Goal: Task Accomplishment & Management: Manage account settings

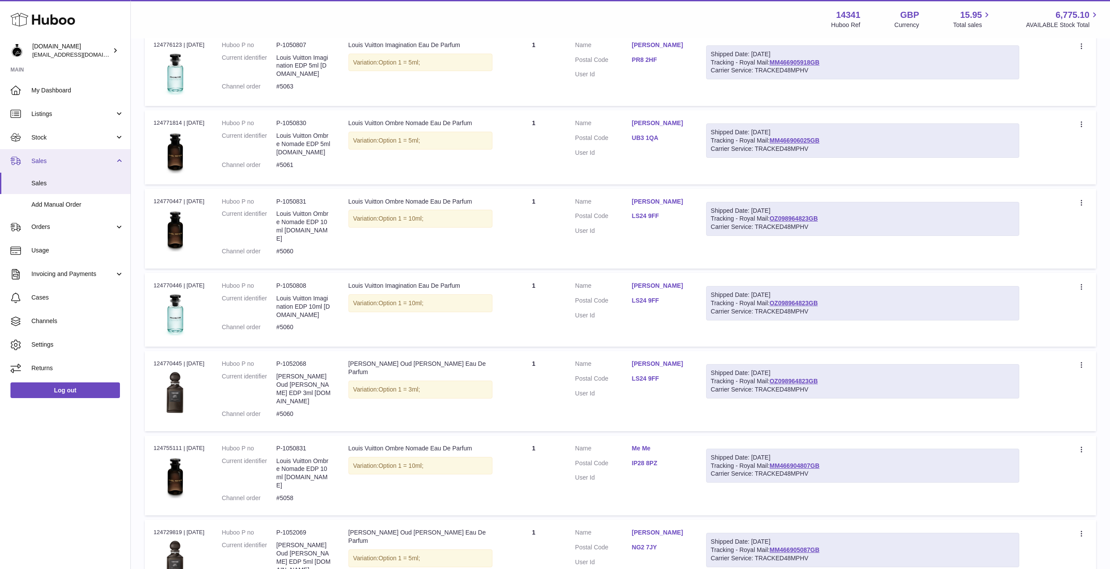
click at [50, 161] on span "Sales" at bounding box center [72, 161] width 83 height 8
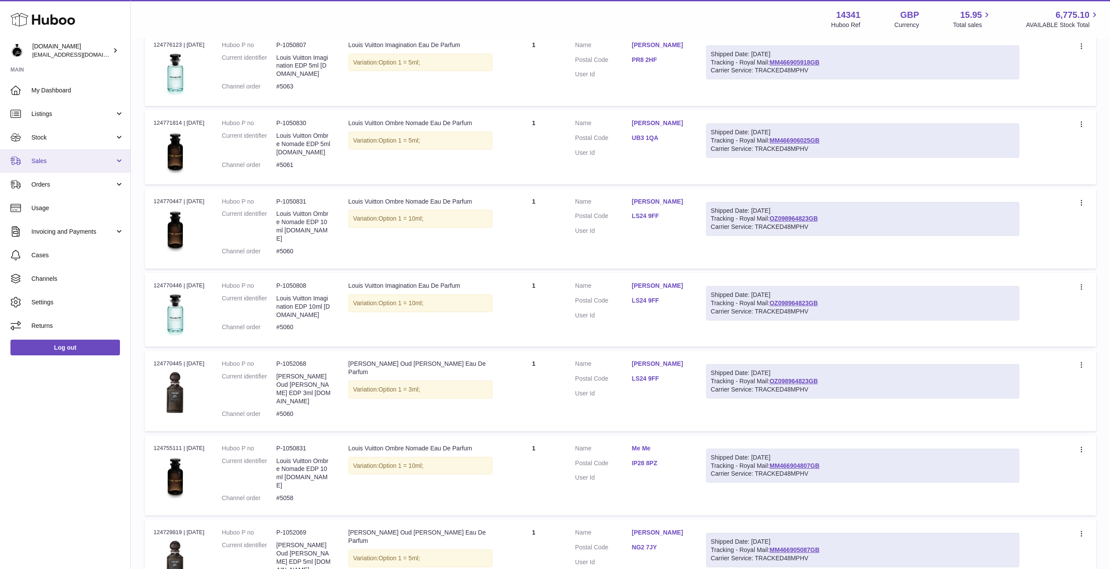
click at [48, 164] on span "Sales" at bounding box center [72, 161] width 83 height 8
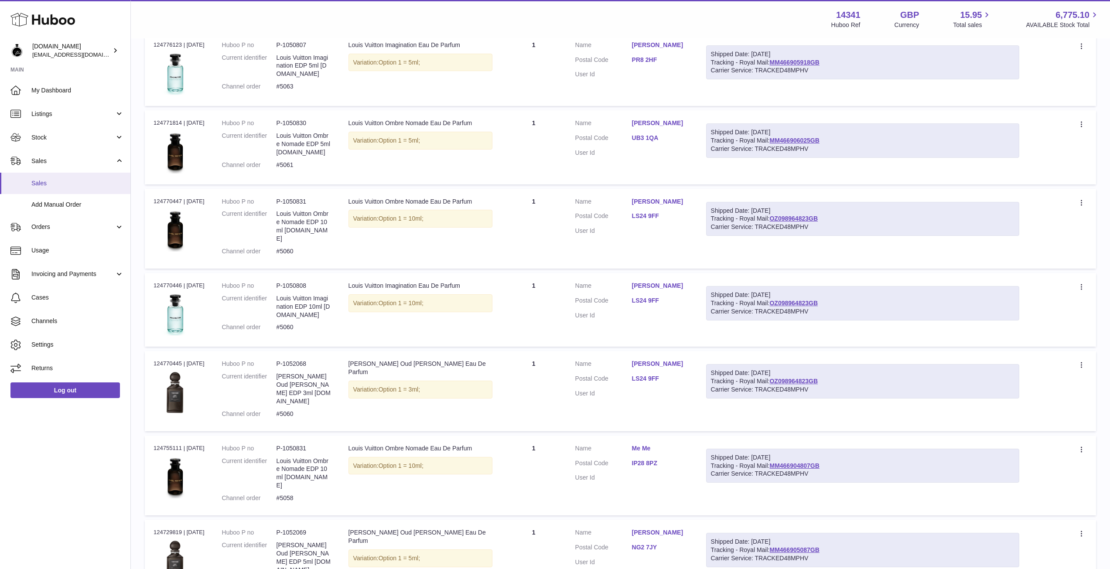
click at [36, 182] on span "Sales" at bounding box center [77, 183] width 92 height 8
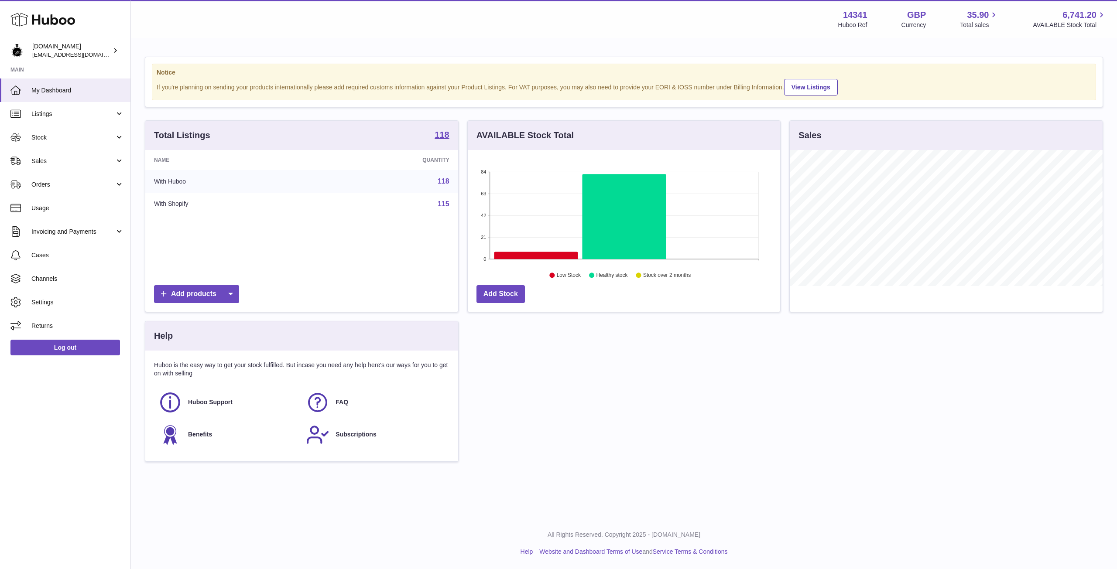
scroll to position [136, 312]
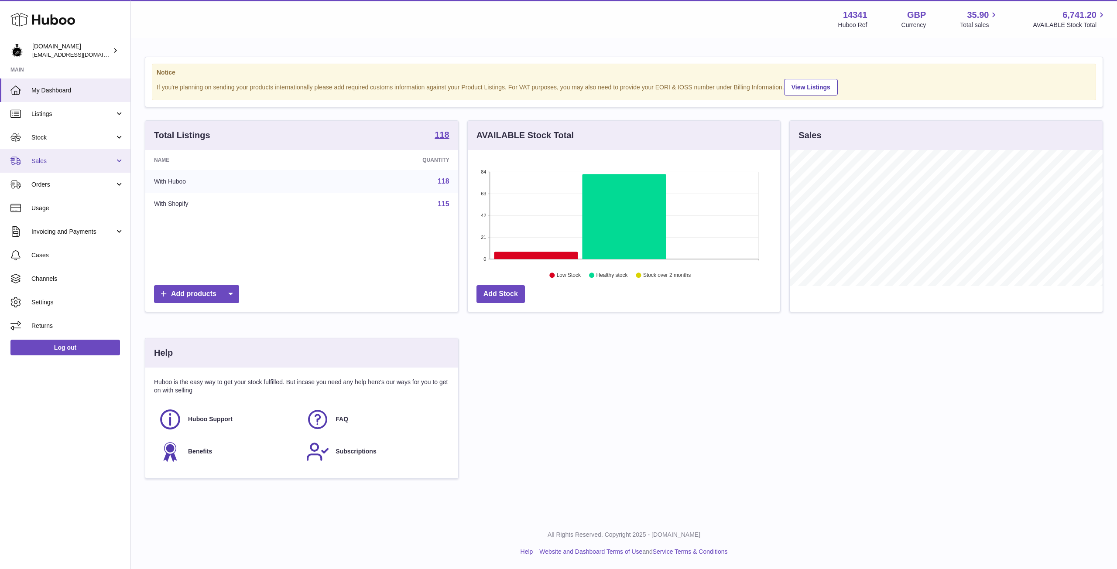
click at [34, 161] on span "Sales" at bounding box center [72, 161] width 83 height 8
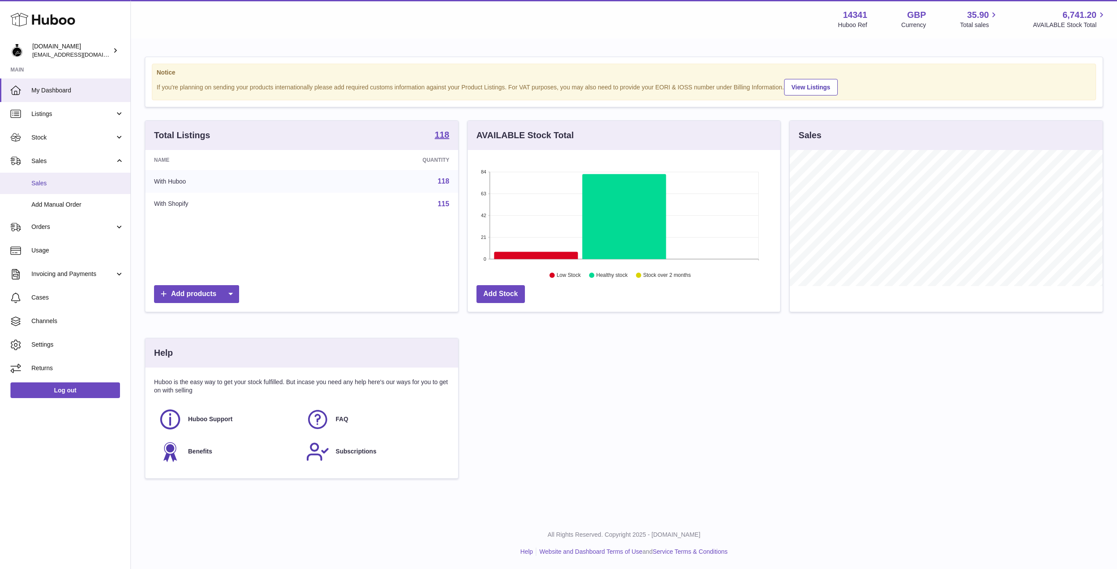
click at [39, 185] on span "Sales" at bounding box center [77, 183] width 92 height 8
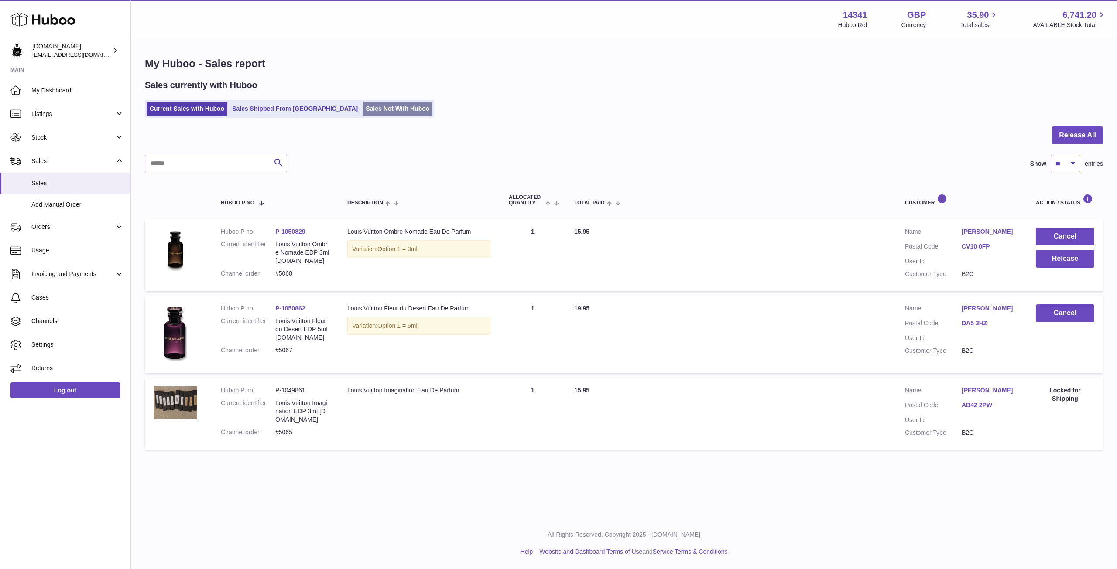
click at [362, 106] on link "Sales Not With Huboo" at bounding box center [397, 109] width 70 height 14
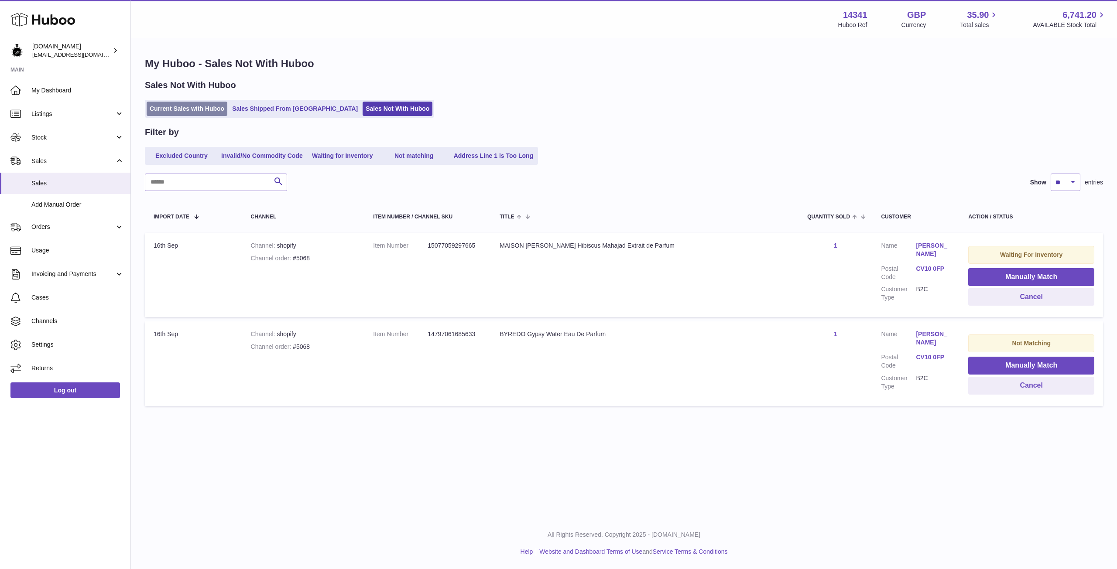
click at [204, 111] on link "Current Sales with Huboo" at bounding box center [187, 109] width 81 height 14
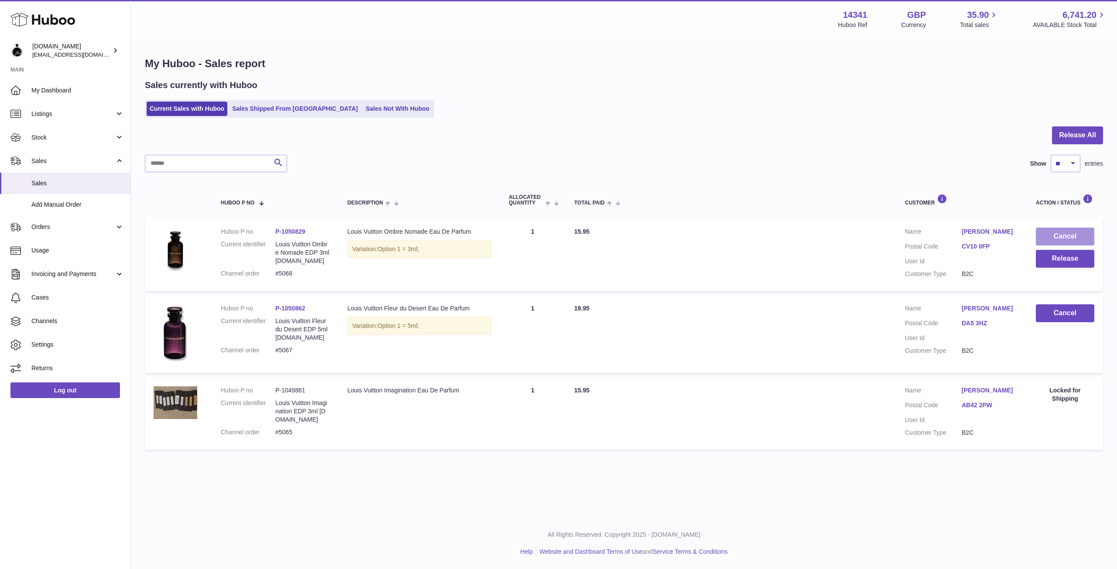
click at [1069, 232] on button "Cancel" at bounding box center [1064, 237] width 58 height 18
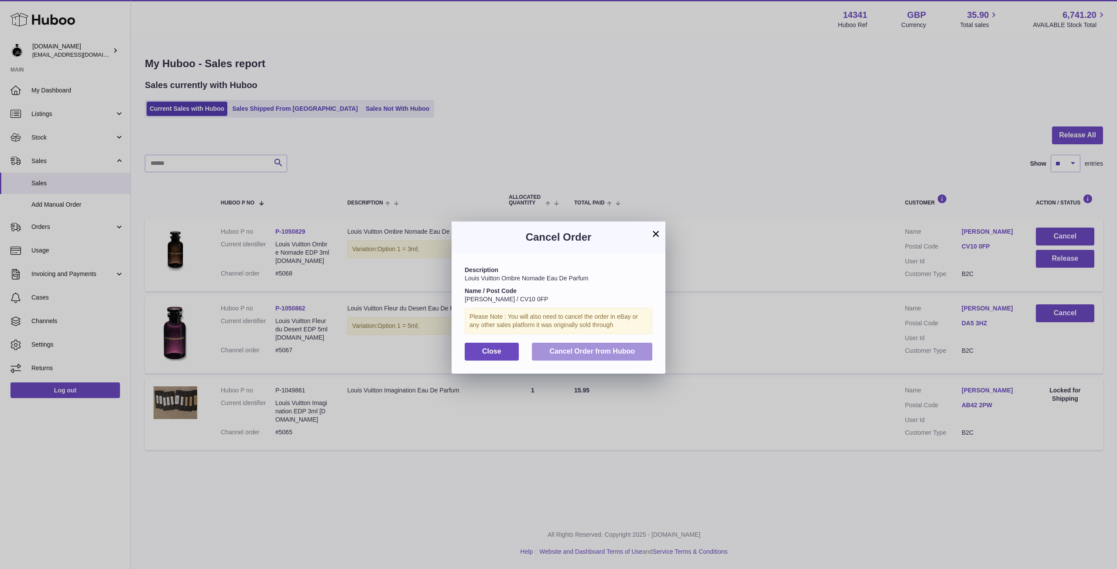
click at [584, 351] on span "Cancel Order from Huboo" at bounding box center [591, 351] width 85 height 7
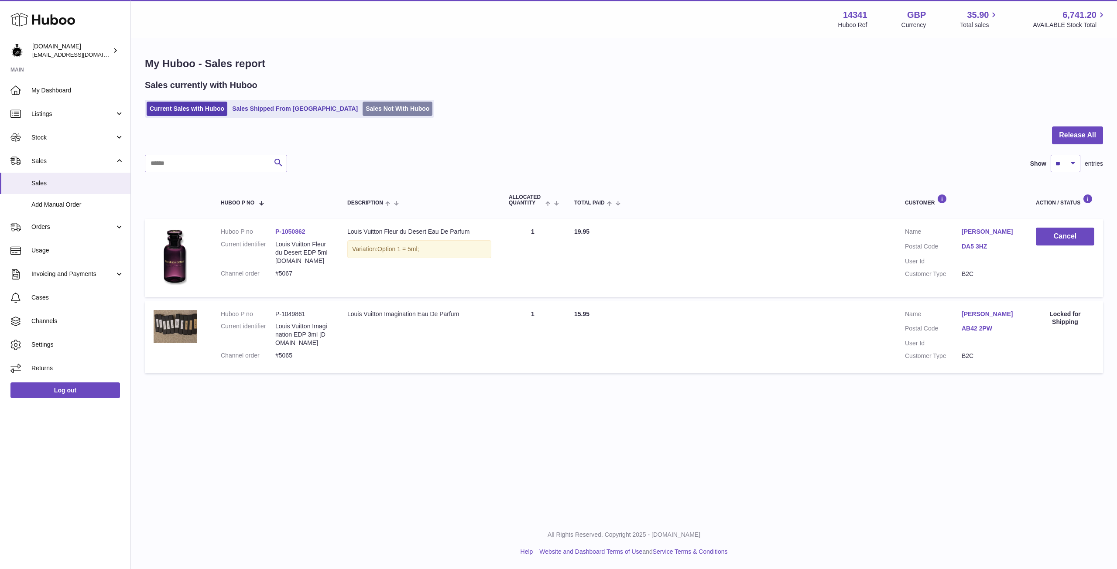
click at [362, 107] on link "Sales Not With Huboo" at bounding box center [397, 109] width 70 height 14
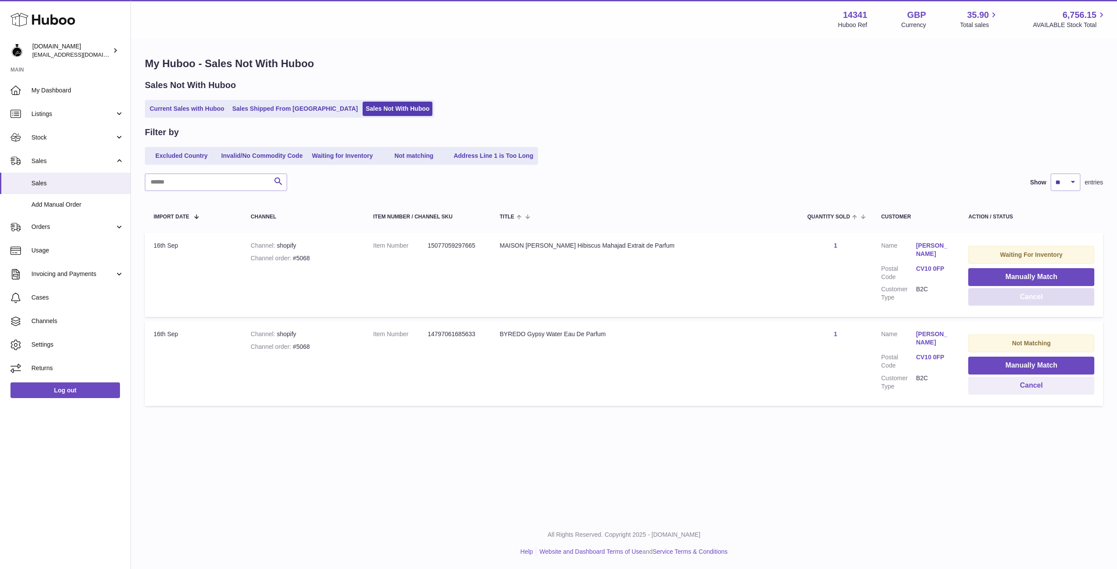
click at [1013, 295] on button "Cancel" at bounding box center [1031, 297] width 126 height 18
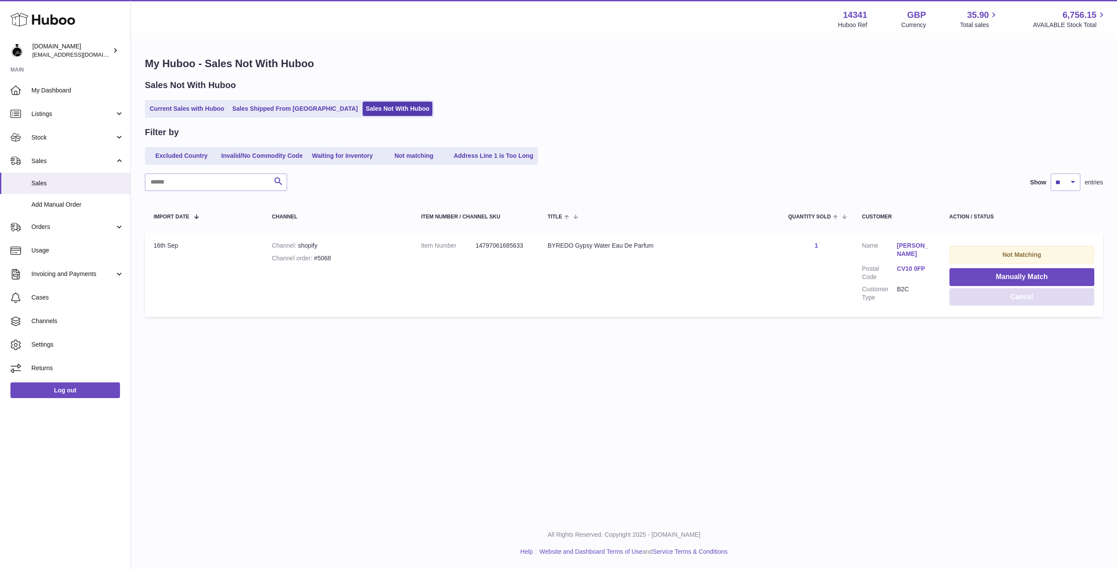
click at [1018, 299] on button "Cancel" at bounding box center [1021, 297] width 145 height 18
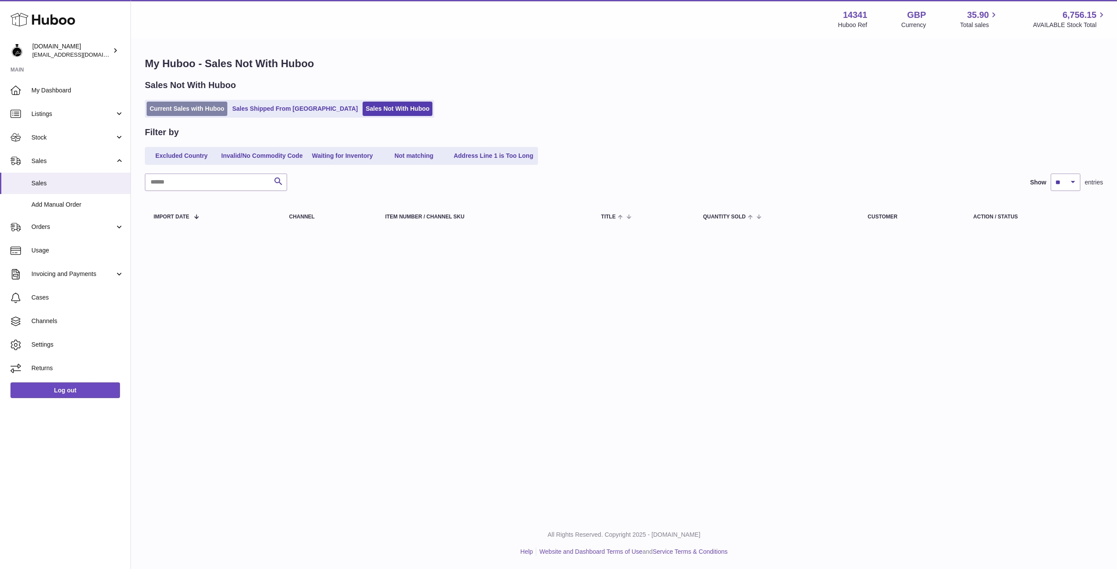
click at [205, 111] on link "Current Sales with Huboo" at bounding box center [187, 109] width 81 height 14
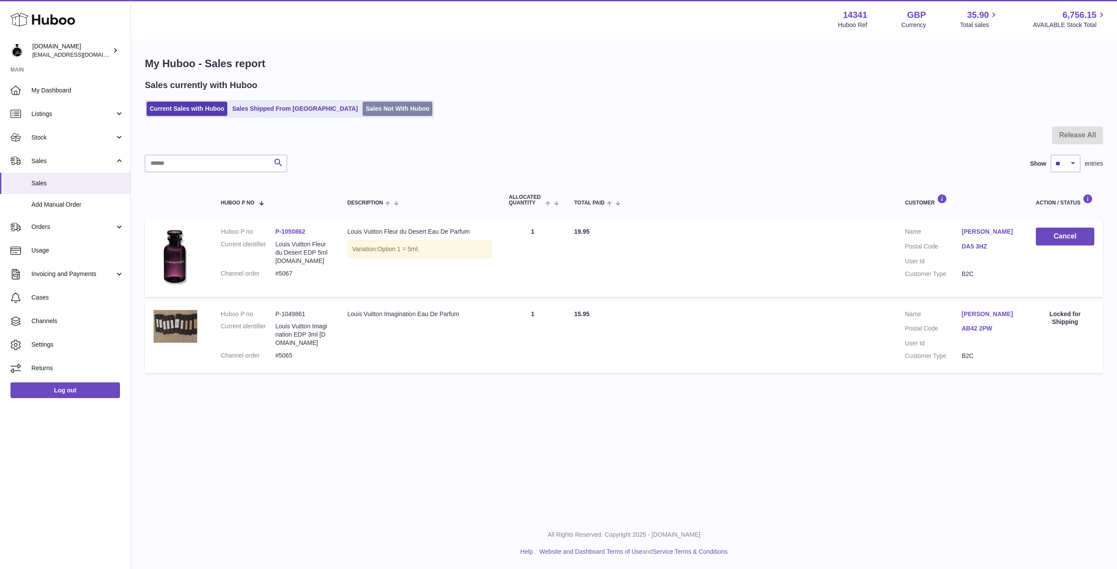
click at [362, 110] on link "Sales Not With Huboo" at bounding box center [397, 109] width 70 height 14
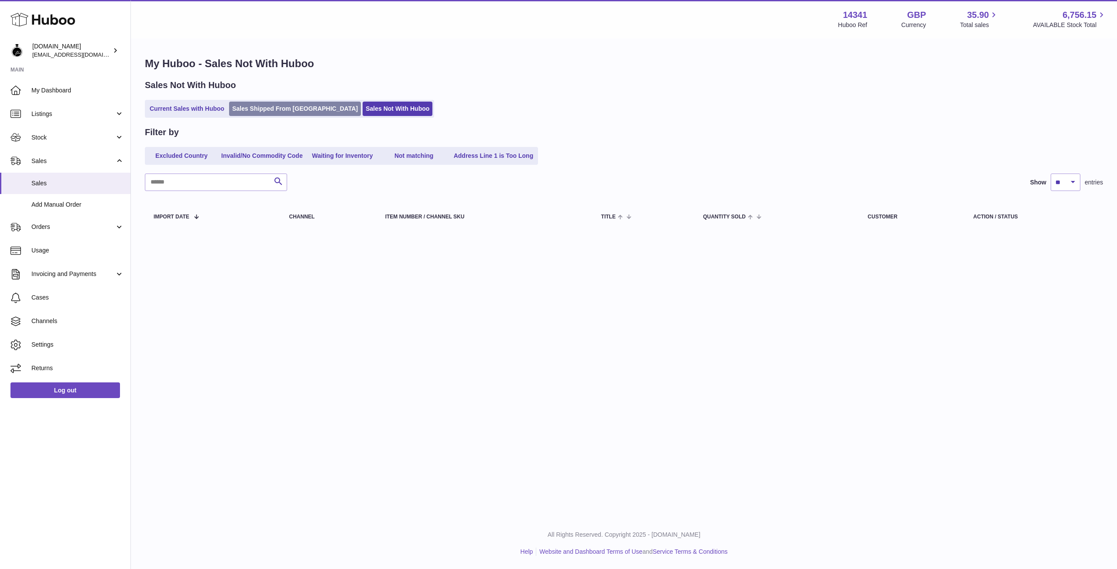
click at [249, 110] on link "Sales Shipped From [GEOGRAPHIC_DATA]" at bounding box center [295, 109] width 132 height 14
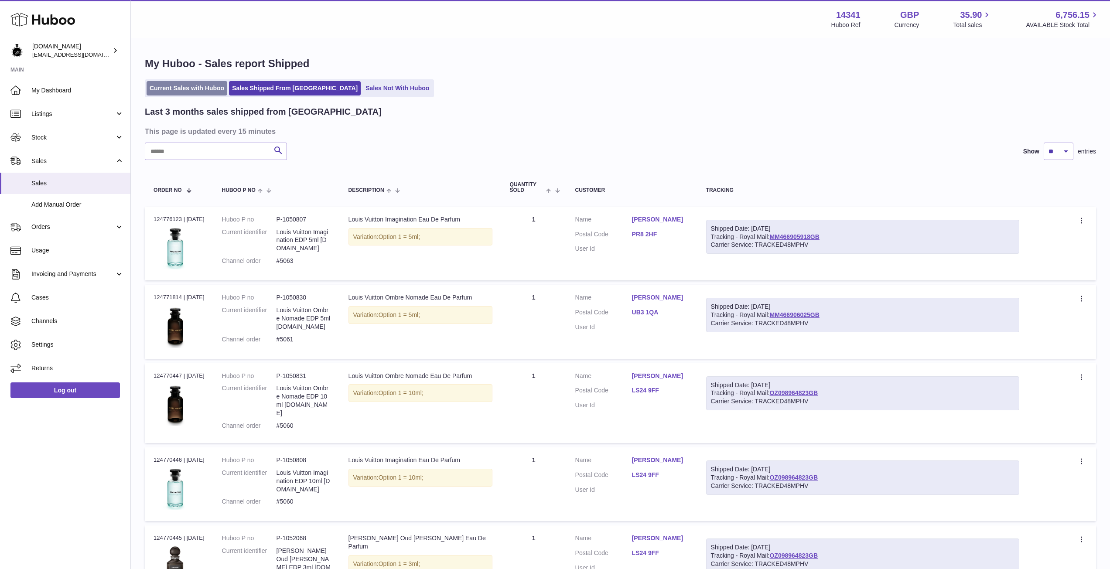
click at [182, 84] on link "Current Sales with Huboo" at bounding box center [187, 88] width 81 height 14
